Goal: Obtain resource: Obtain resource

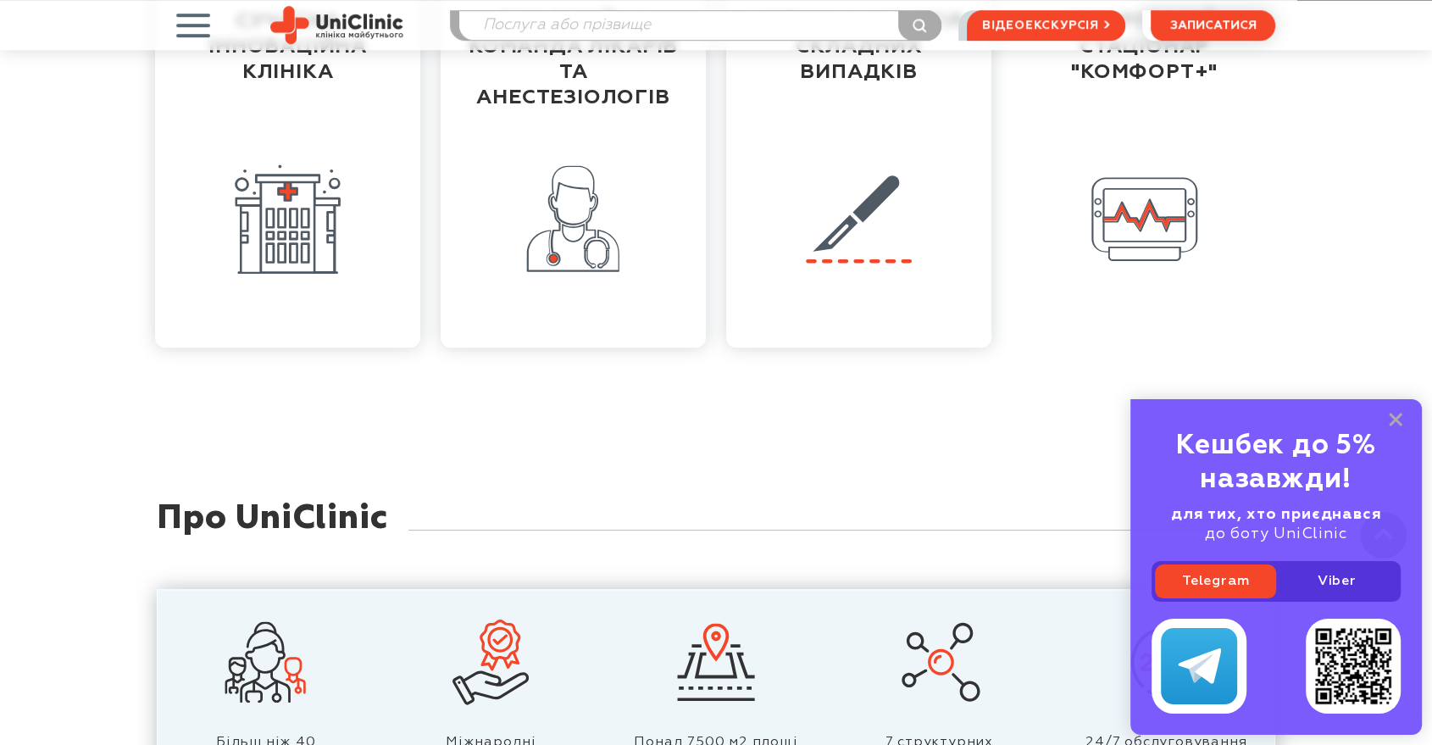
scroll to position [1129, 0]
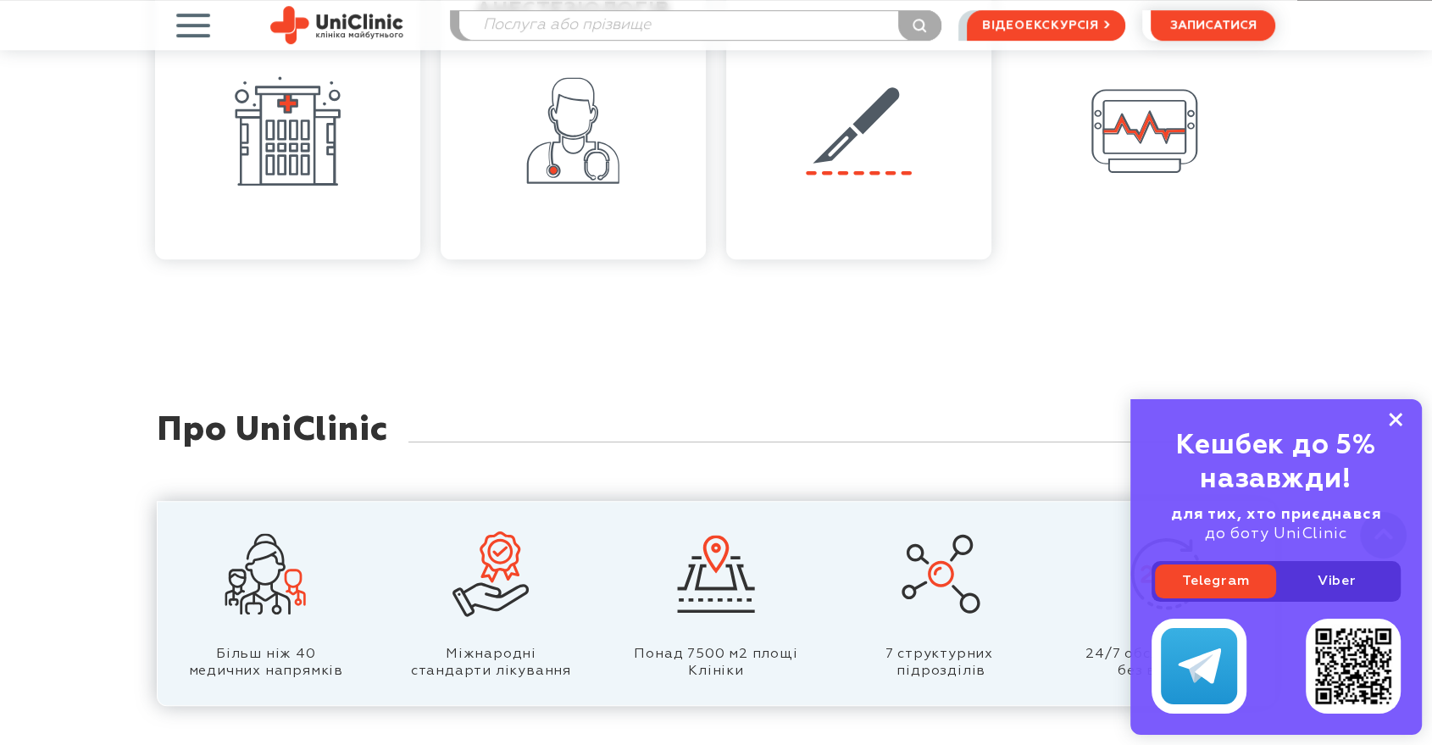
click at [1398, 419] on icon at bounding box center [1395, 420] width 14 height 14
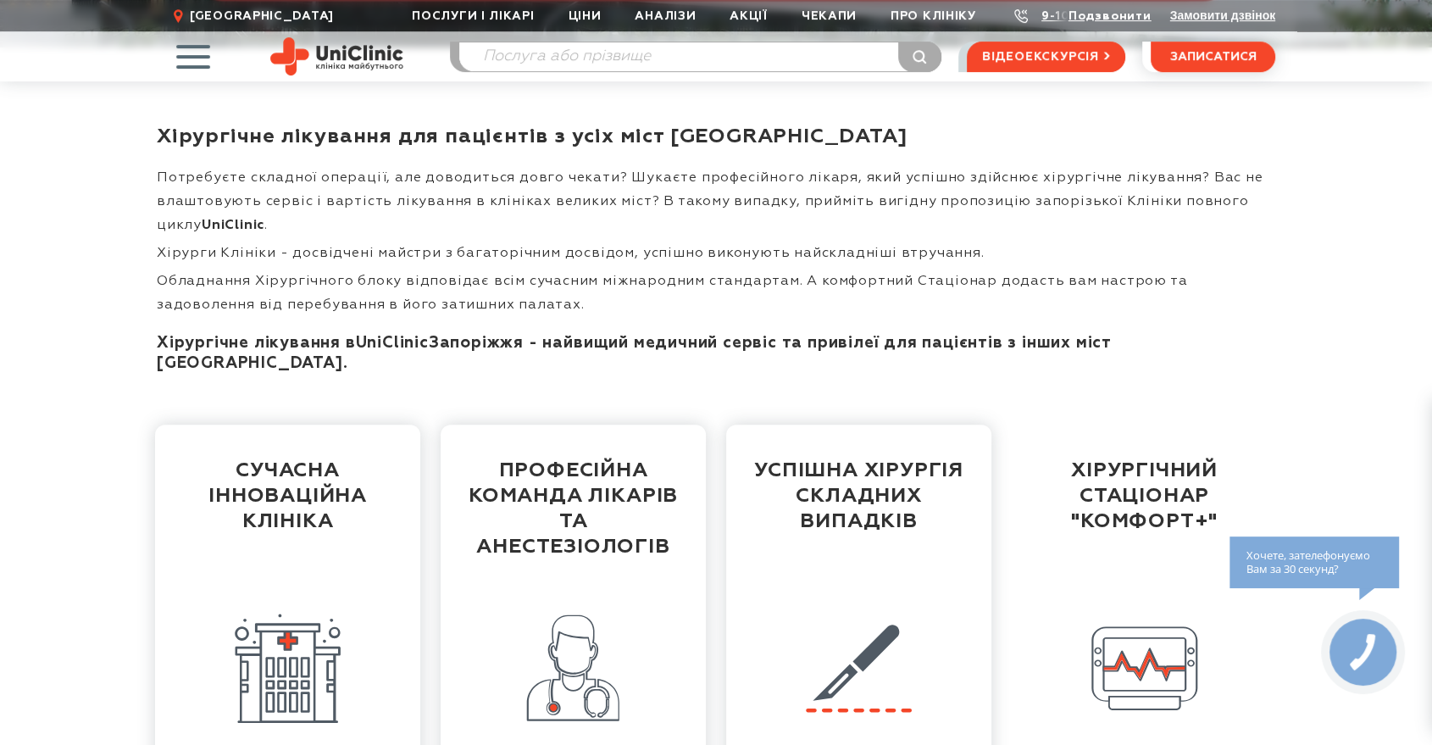
scroll to position [0, 0]
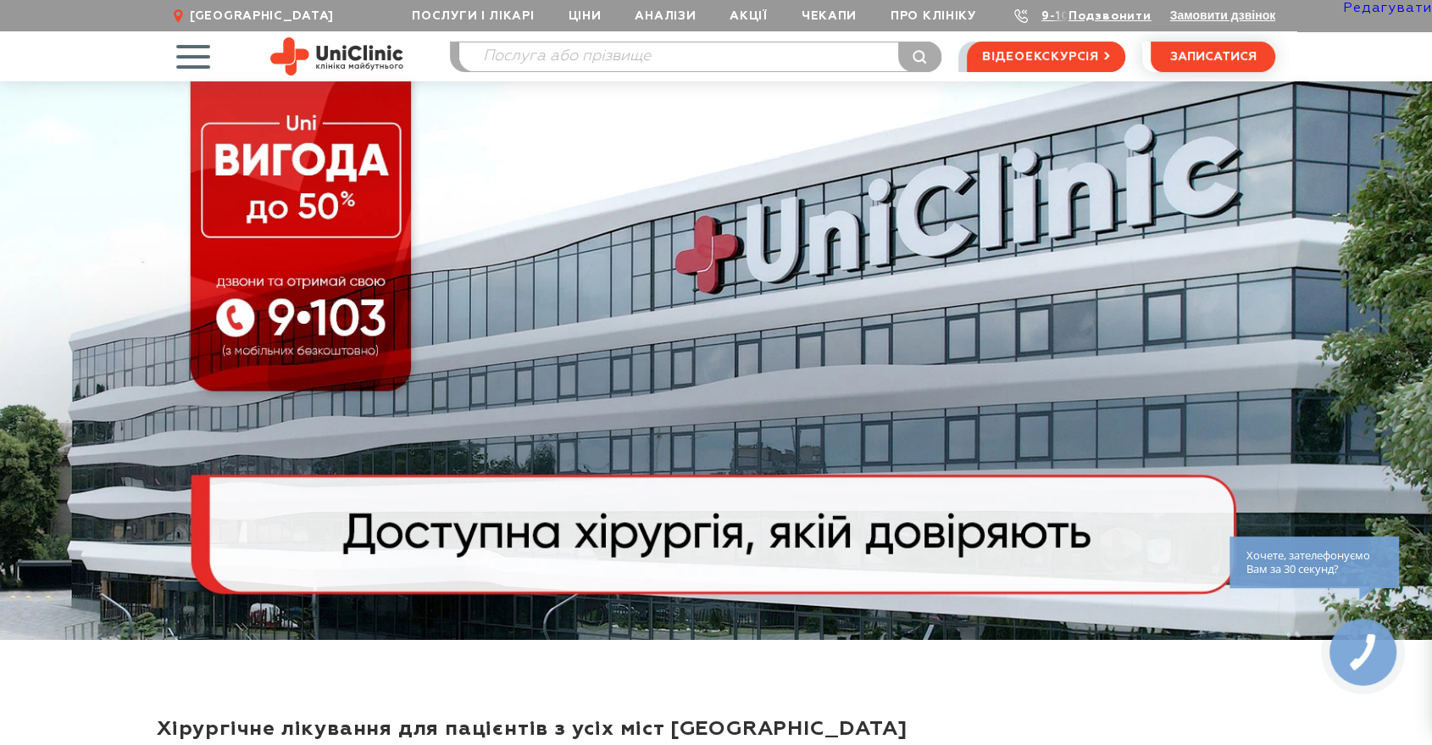
click at [1404, 9] on link "Редагувати" at bounding box center [1387, 9] width 89 height 14
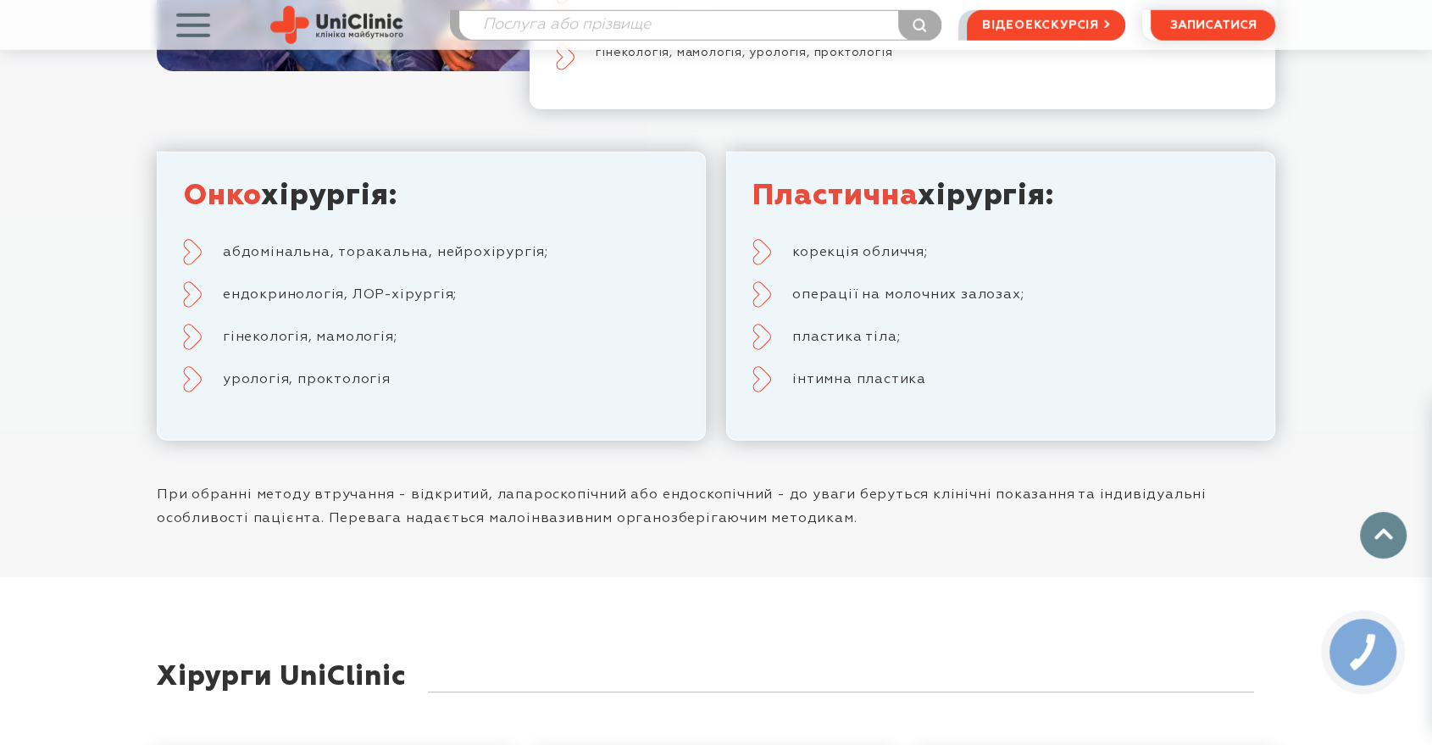
scroll to position [4518, 0]
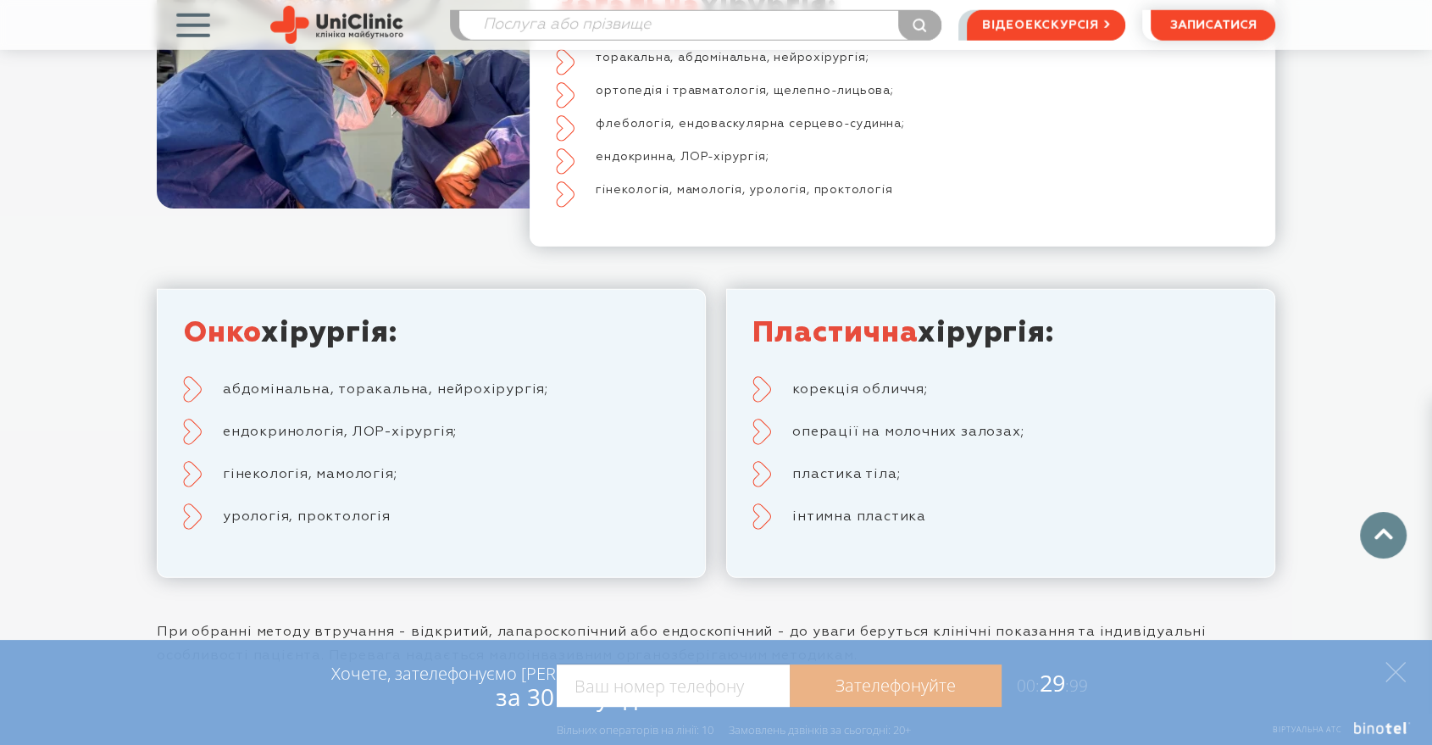
drag, startPoint x: 404, startPoint y: 432, endPoint x: 194, endPoint y: 249, distance: 278.6
click at [194, 315] on div "Онко хірургія: абдомінальна, торакальна, нейрохірургія; ендокринологія, ЛОР-хір…" at bounding box center [431, 422] width 496 height 214
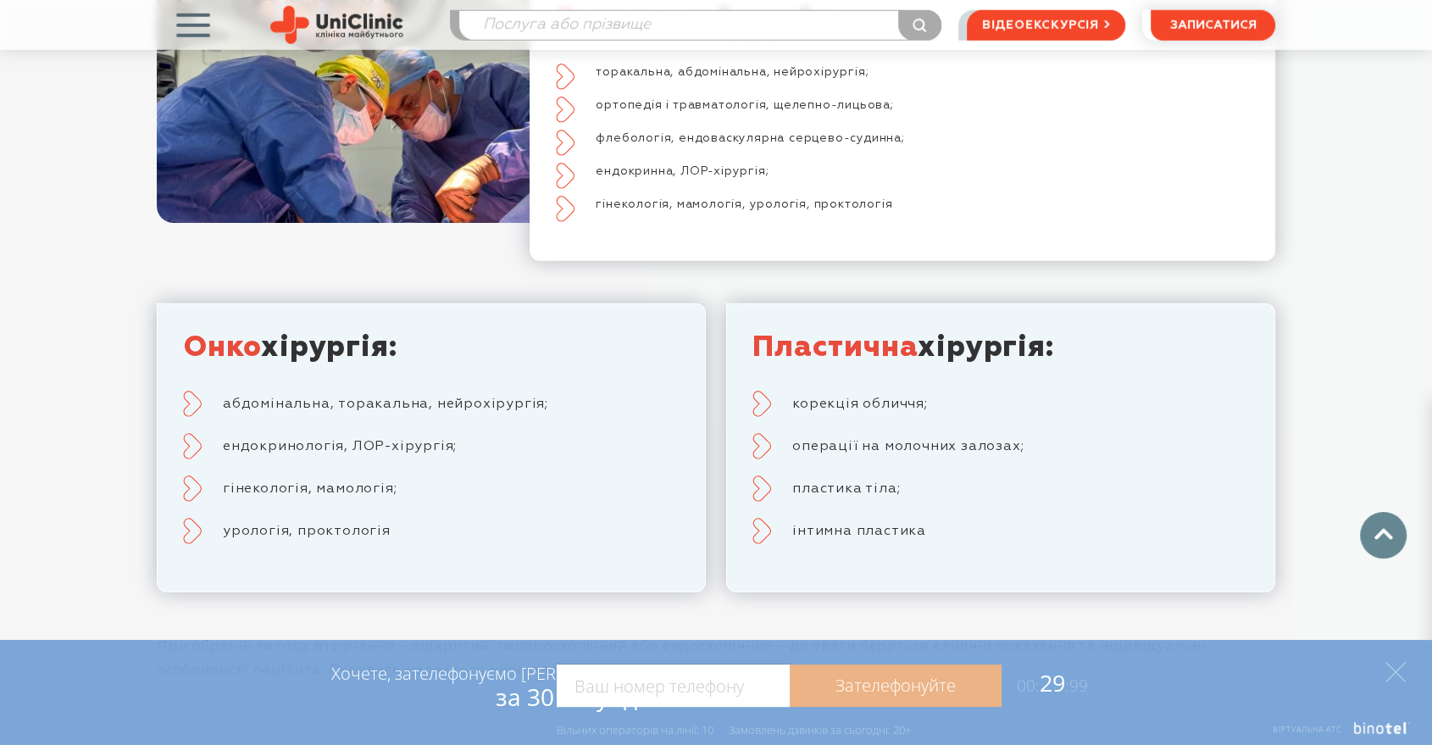
scroll to position [4235, 0]
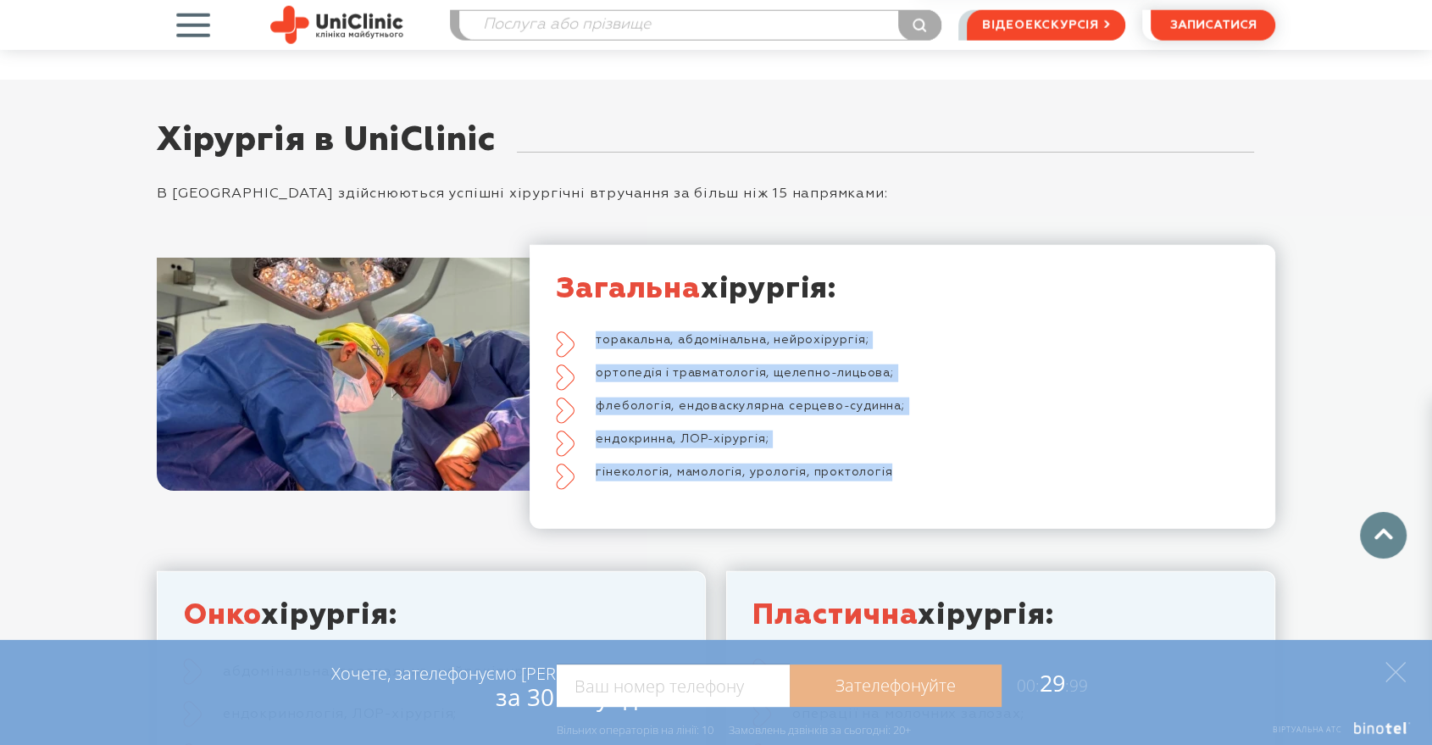
drag, startPoint x: 907, startPoint y: 392, endPoint x: 593, endPoint y: 249, distance: 345.3
click at [593, 331] on ul "торакальна, абдомінальна, нейрохірургія; ортопедія і травматологія, щелепно-лиц…" at bounding box center [902, 406] width 693 height 150
copy ul "торакальна, абдомінальна, нейрохірургія; ортопедія і травматологія, щелепно-лиц…"
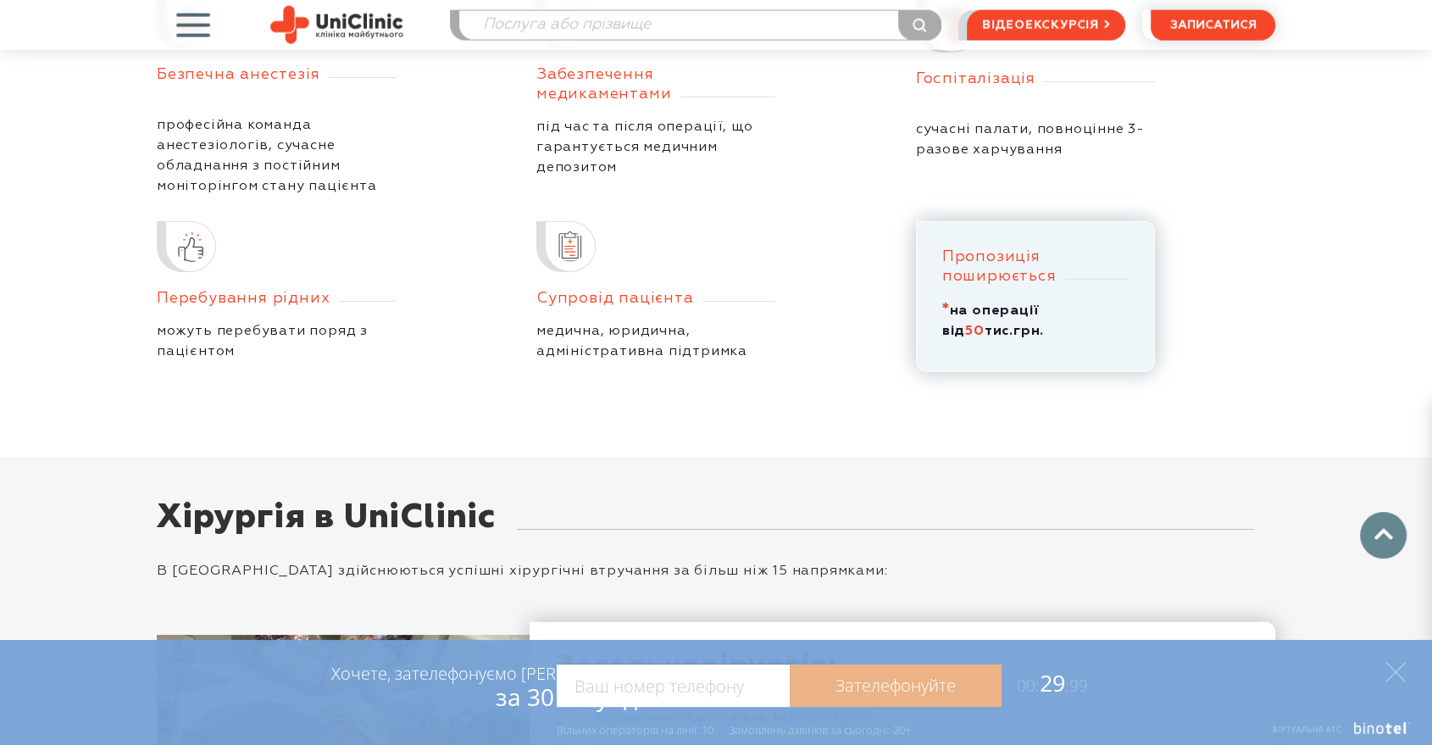
scroll to position [3388, 0]
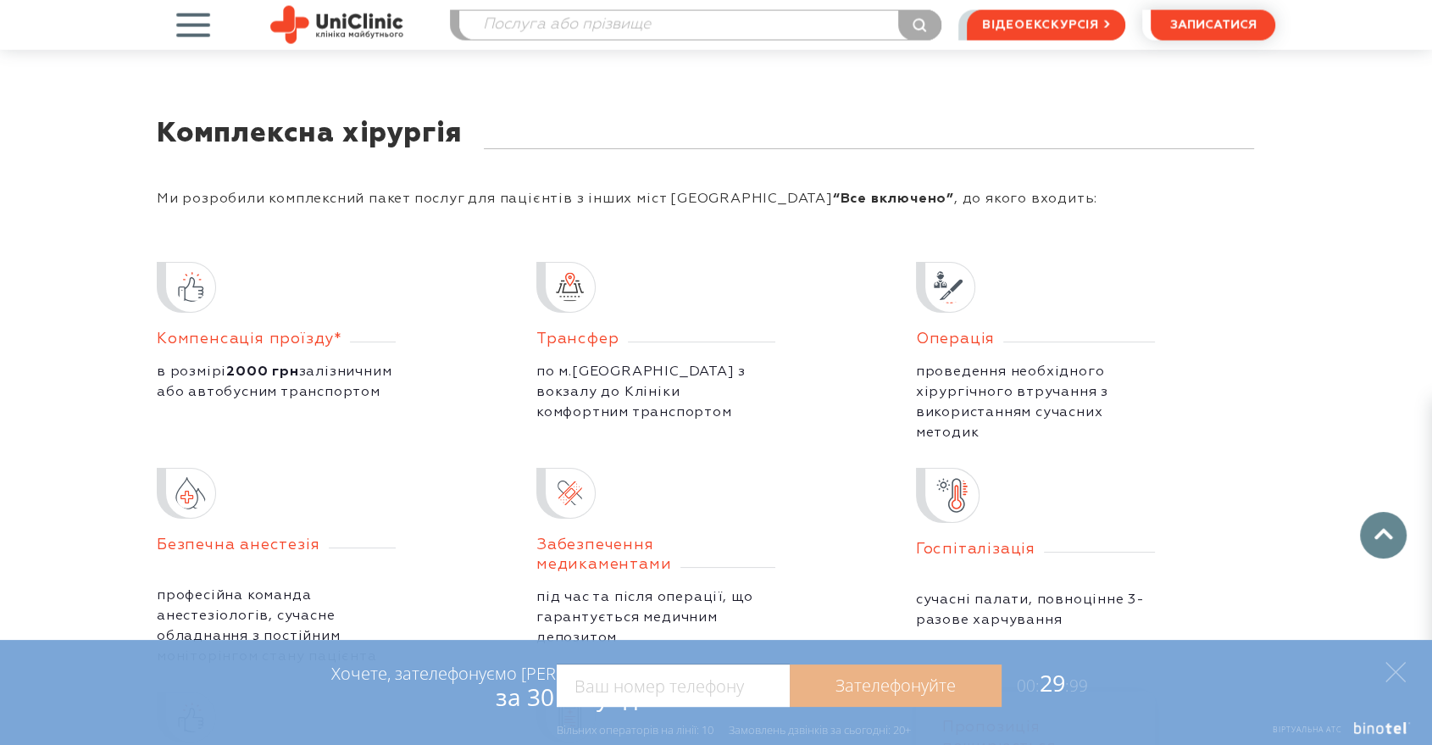
drag, startPoint x: 330, startPoint y: 258, endPoint x: 182, endPoint y: 247, distance: 147.8
click at [182, 262] on div "Компенсація проїзду* в розмірі 2000 грн залізничним або автобусним транспортом" at bounding box center [276, 332] width 239 height 141
copy div "Компенсація проїзду"
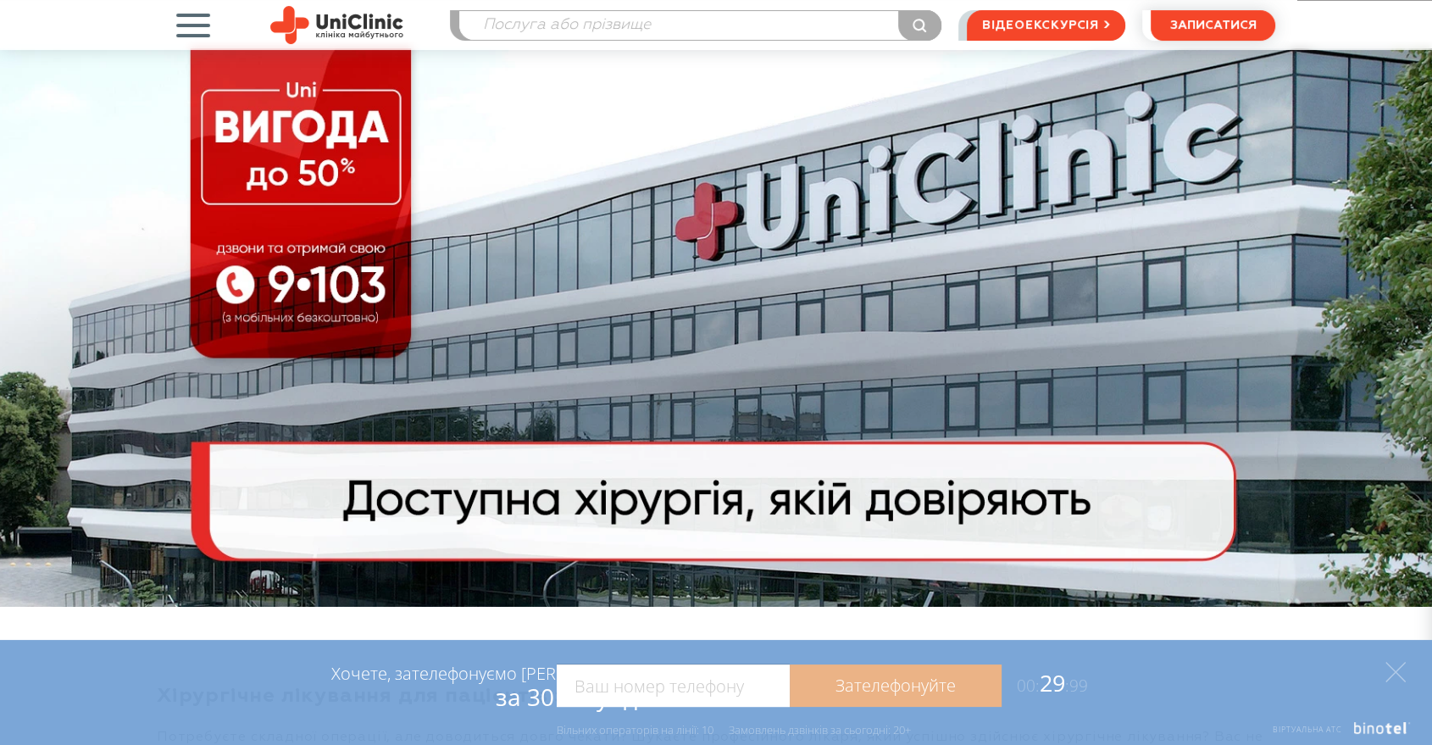
scroll to position [0, 0]
